Goal: Find specific page/section: Find specific page/section

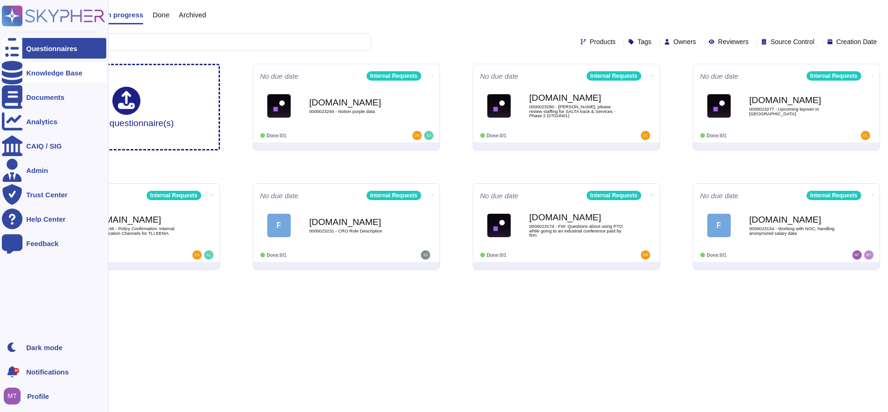
drag, startPoint x: 50, startPoint y: 68, endPoint x: 59, endPoint y: 68, distance: 8.9
click at [51, 68] on div "Knowledge Base" at bounding box center [54, 72] width 104 height 21
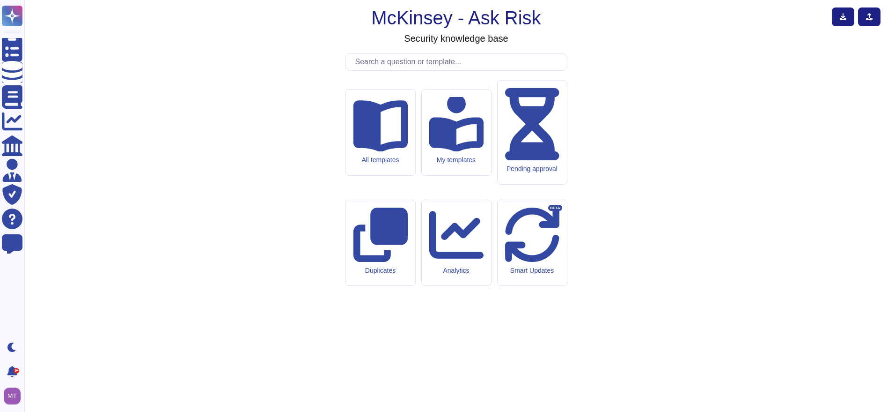
click at [380, 70] on input "text" at bounding box center [459, 62] width 216 height 16
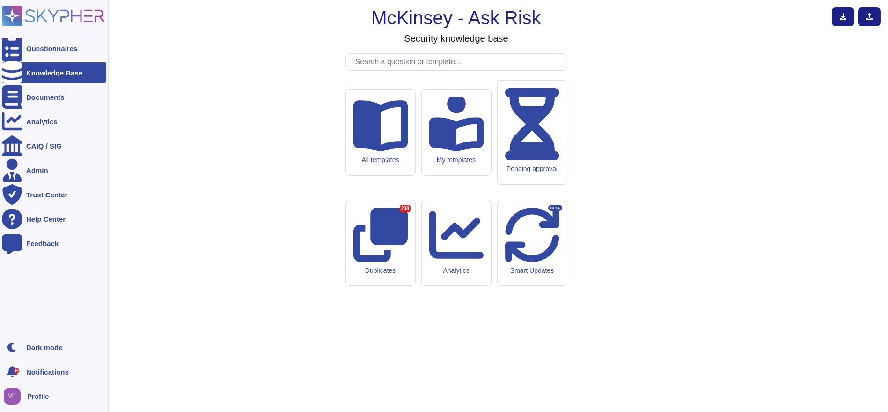
click at [29, 73] on div "Knowledge Base" at bounding box center [54, 72] width 56 height 7
click at [14, 44] on icon at bounding box center [12, 49] width 21 height 28
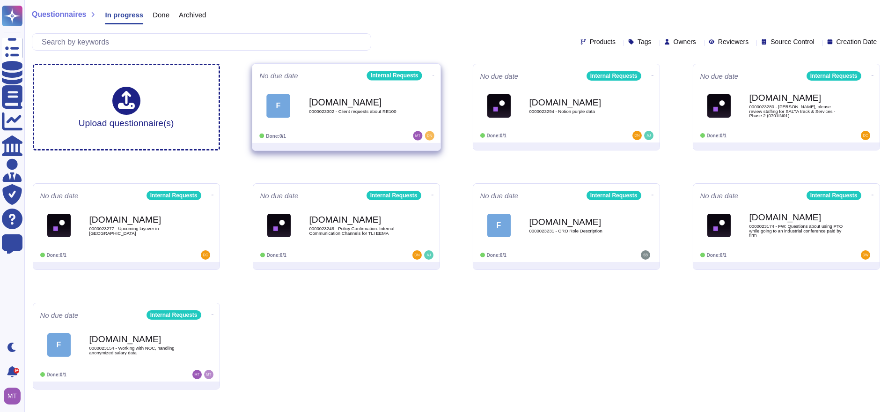
click at [344, 97] on b "[DOMAIN_NAME]" at bounding box center [356, 101] width 95 height 9
